Goal: Find specific page/section: Find specific page/section

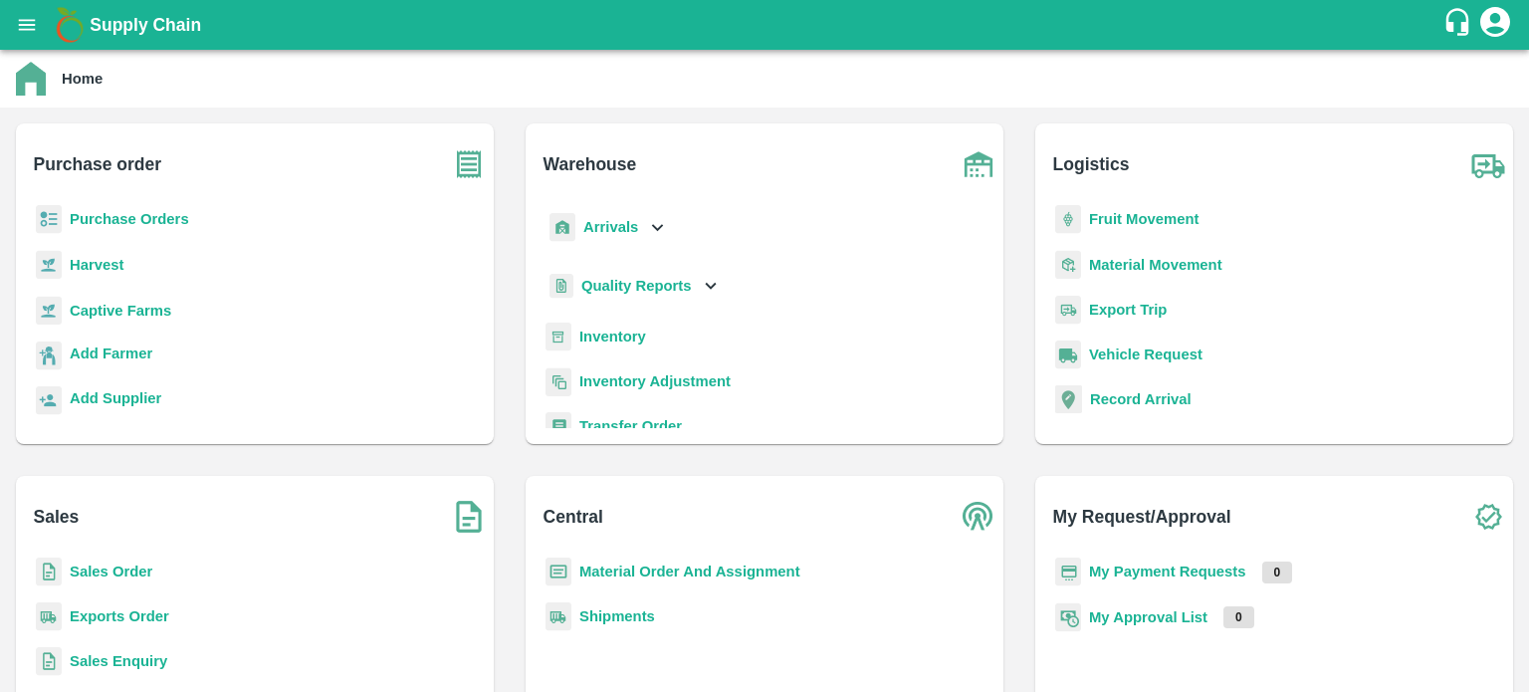
click at [611, 382] on b "Inventory Adjustment" at bounding box center [654, 381] width 151 height 16
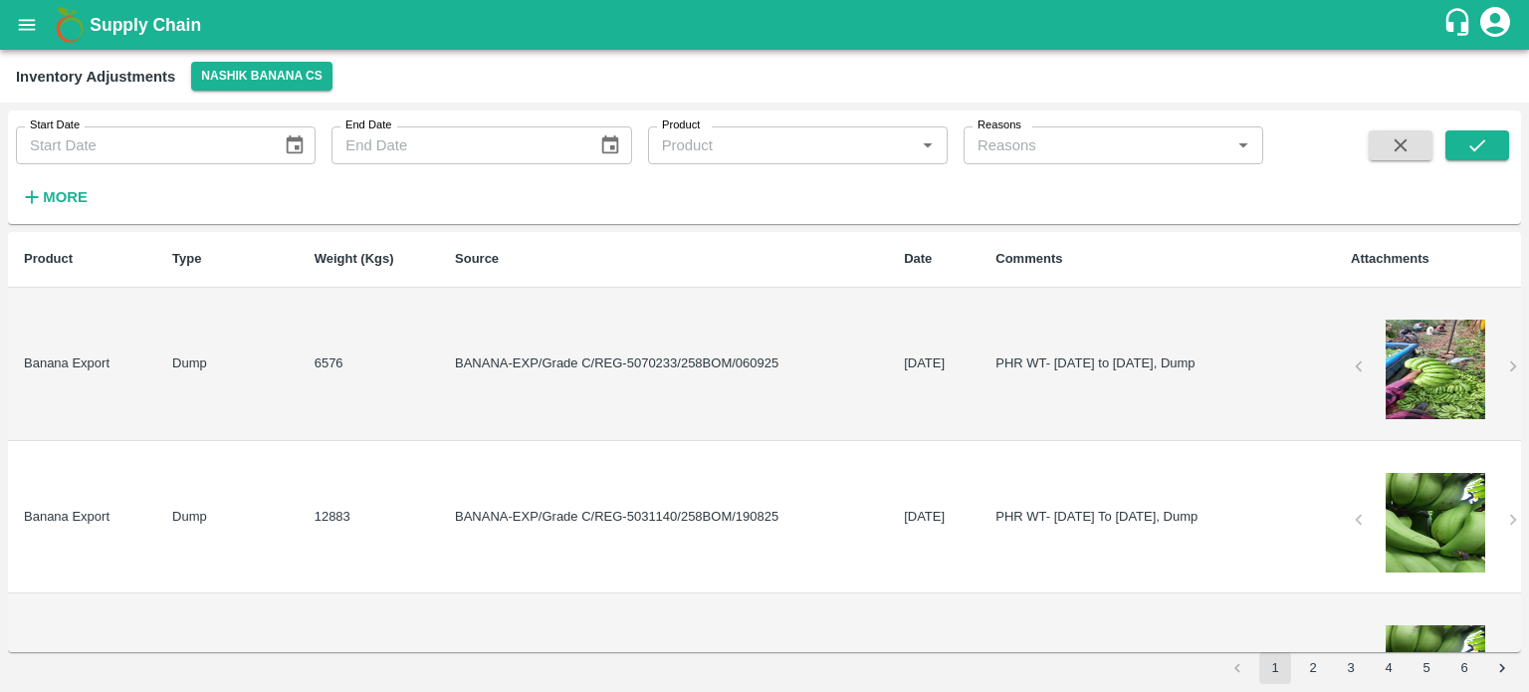
click at [25, 19] on icon "open drawer" at bounding box center [27, 24] width 17 height 11
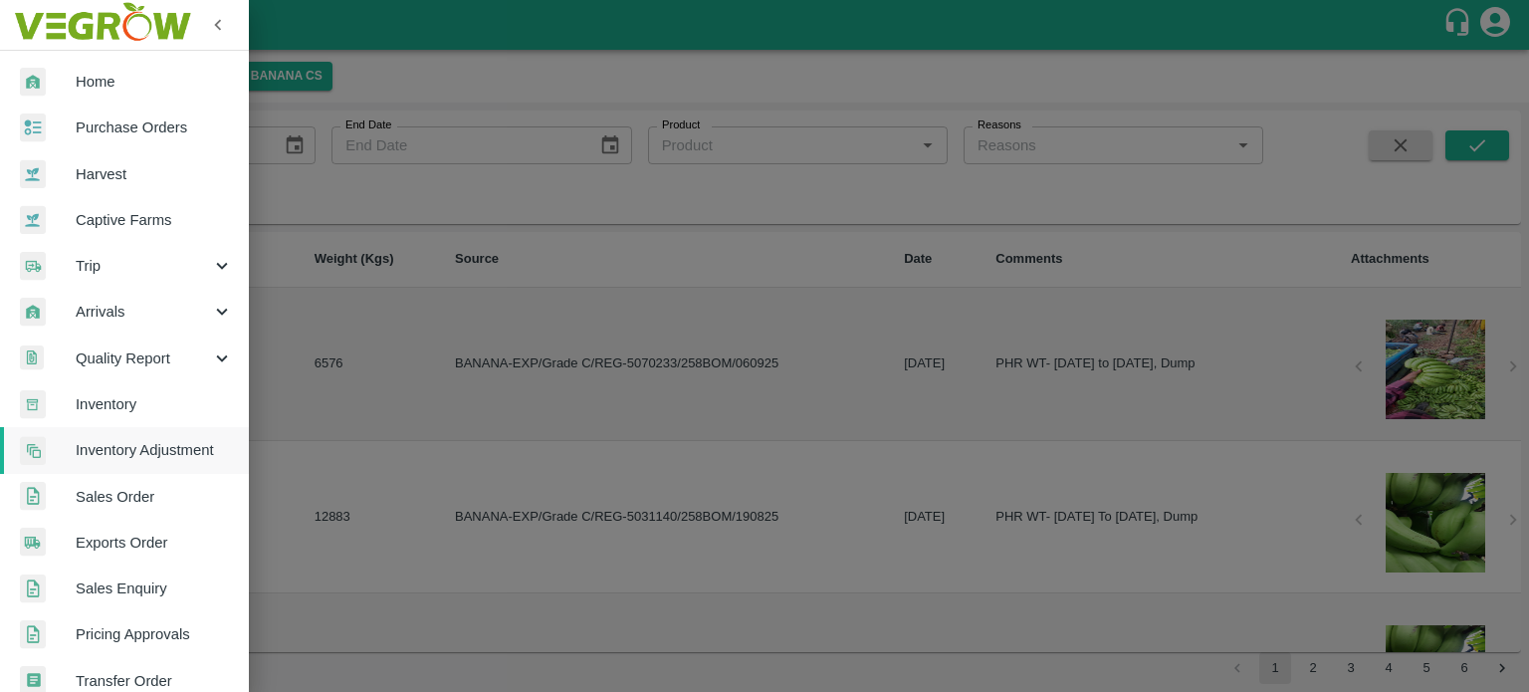
click at [597, 337] on div at bounding box center [764, 346] width 1529 height 692
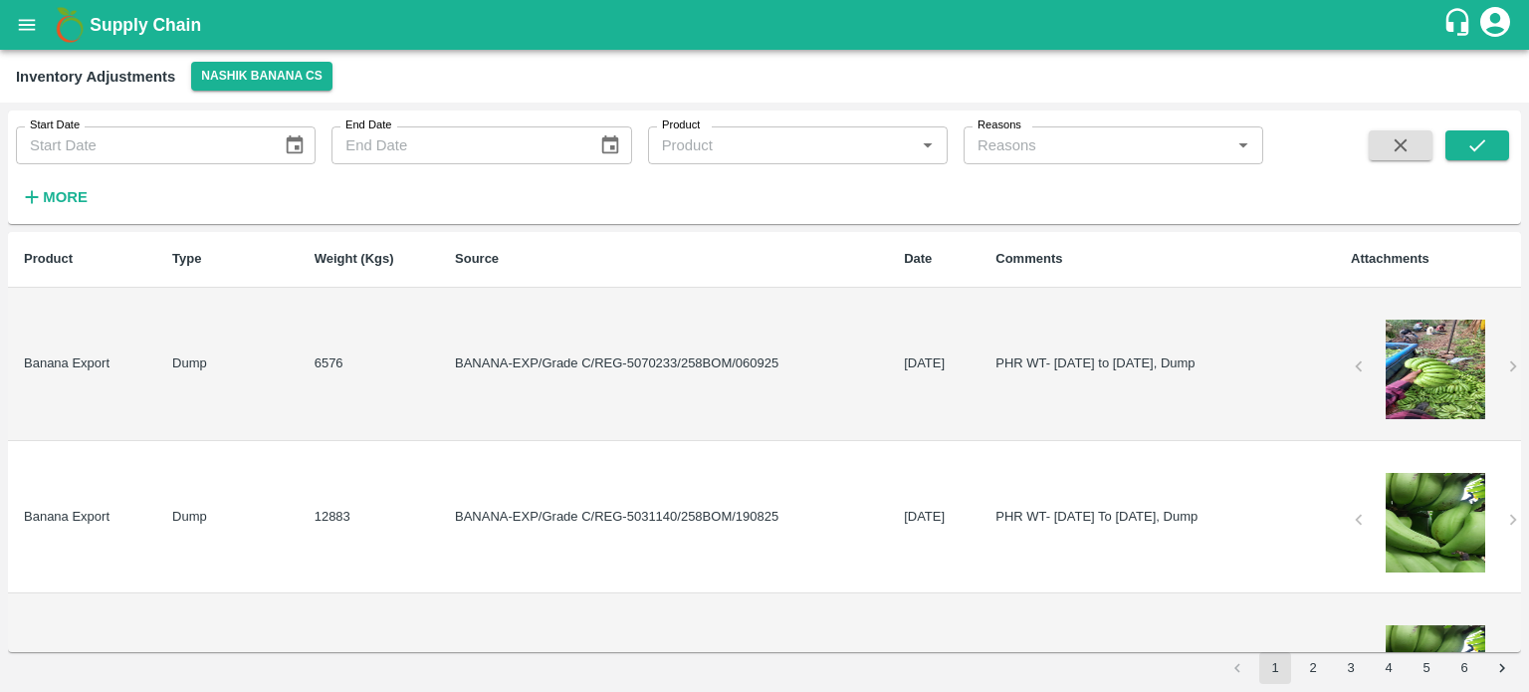
click at [396, 341] on td "6576" at bounding box center [369, 364] width 140 height 153
